Goal: Transaction & Acquisition: Purchase product/service

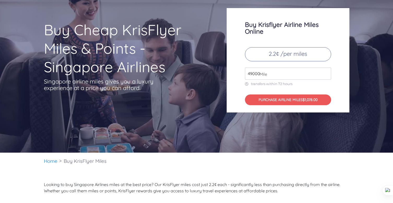
scroll to position [29, 0]
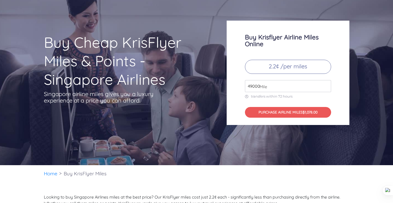
click at [260, 85] on span "Mile" at bounding box center [262, 87] width 10 height 6
drag, startPoint x: 260, startPoint y: 85, endPoint x: 234, endPoint y: 84, distance: 26.2
click at [234, 84] on div "Buy Krisflyer Airline Miles Online 2.2¢ /per miles 49000 Mile transfers within …" at bounding box center [288, 73] width 123 height 105
click at [260, 86] on span "Mile" at bounding box center [262, 87] width 10 height 6
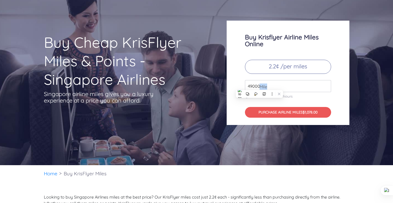
click at [260, 87] on span "Mile" at bounding box center [262, 87] width 10 height 6
click at [256, 87] on input "49000" at bounding box center [288, 86] width 86 height 12
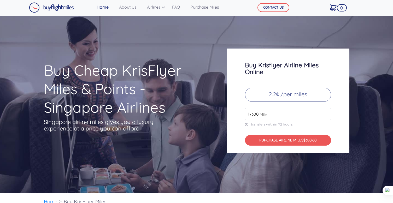
scroll to position [0, 0]
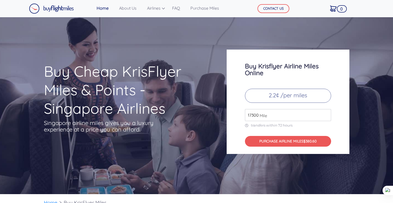
click at [343, 122] on div "Buy Krisflyer Airline Miles Online 2.2¢ /per miles 17300 Mile transfers within …" at bounding box center [288, 102] width 123 height 105
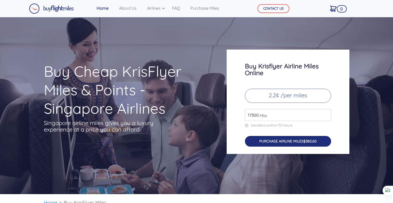
click at [308, 141] on span "$380.60" at bounding box center [310, 141] width 13 height 5
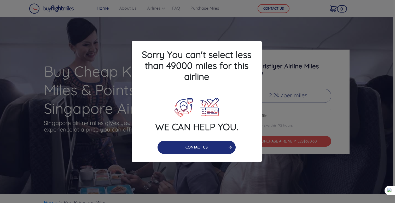
click at [214, 147] on button "CONTACT US" at bounding box center [197, 147] width 78 height 13
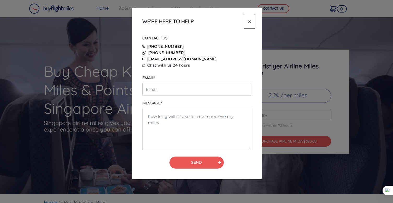
click at [249, 21] on span "×" at bounding box center [249, 22] width 3 height 8
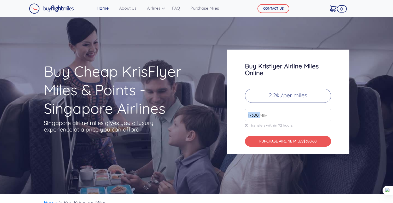
drag, startPoint x: 259, startPoint y: 115, endPoint x: 236, endPoint y: 116, distance: 23.3
click at [236, 116] on div "Buy Krisflyer Airline Miles Online 2.2¢ /per miles 17300 Mile transfers within …" at bounding box center [288, 102] width 123 height 105
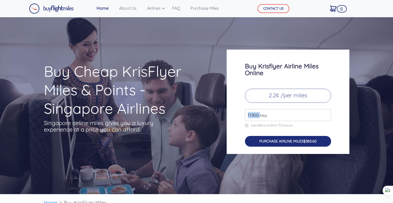
click at [312, 141] on span "$380.60" at bounding box center [310, 141] width 13 height 5
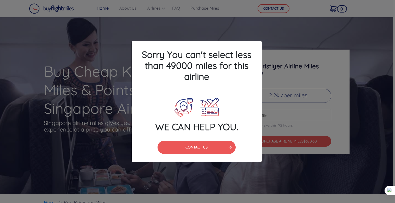
click at [359, 129] on div "Sorry You can't select less than 49000 miles for this airline WE CAN HELP YOU. …" at bounding box center [197, 101] width 395 height 203
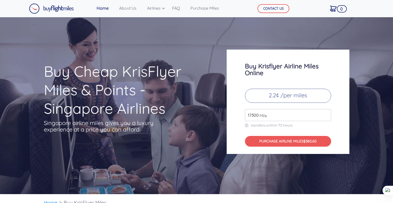
click at [263, 117] on span "Mile" at bounding box center [262, 116] width 10 height 6
type input "49000"
click at [327, 114] on input "49000" at bounding box center [288, 115] width 86 height 12
click at [212, 8] on link "Purchase Miles" at bounding box center [204, 8] width 33 height 10
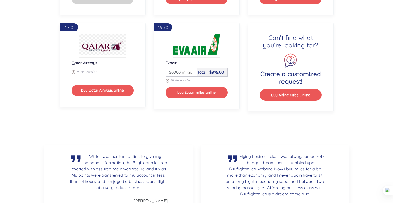
scroll to position [718, 0]
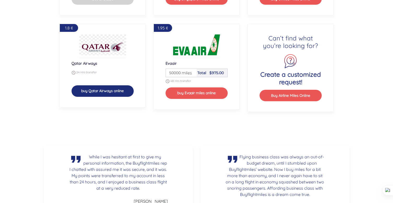
click at [117, 93] on button "buy Qatar Airways online" at bounding box center [103, 90] width 62 height 11
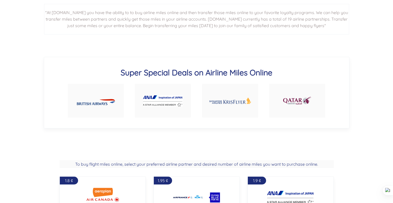
scroll to position [244, 0]
